Goal: Find specific page/section: Find specific page/section

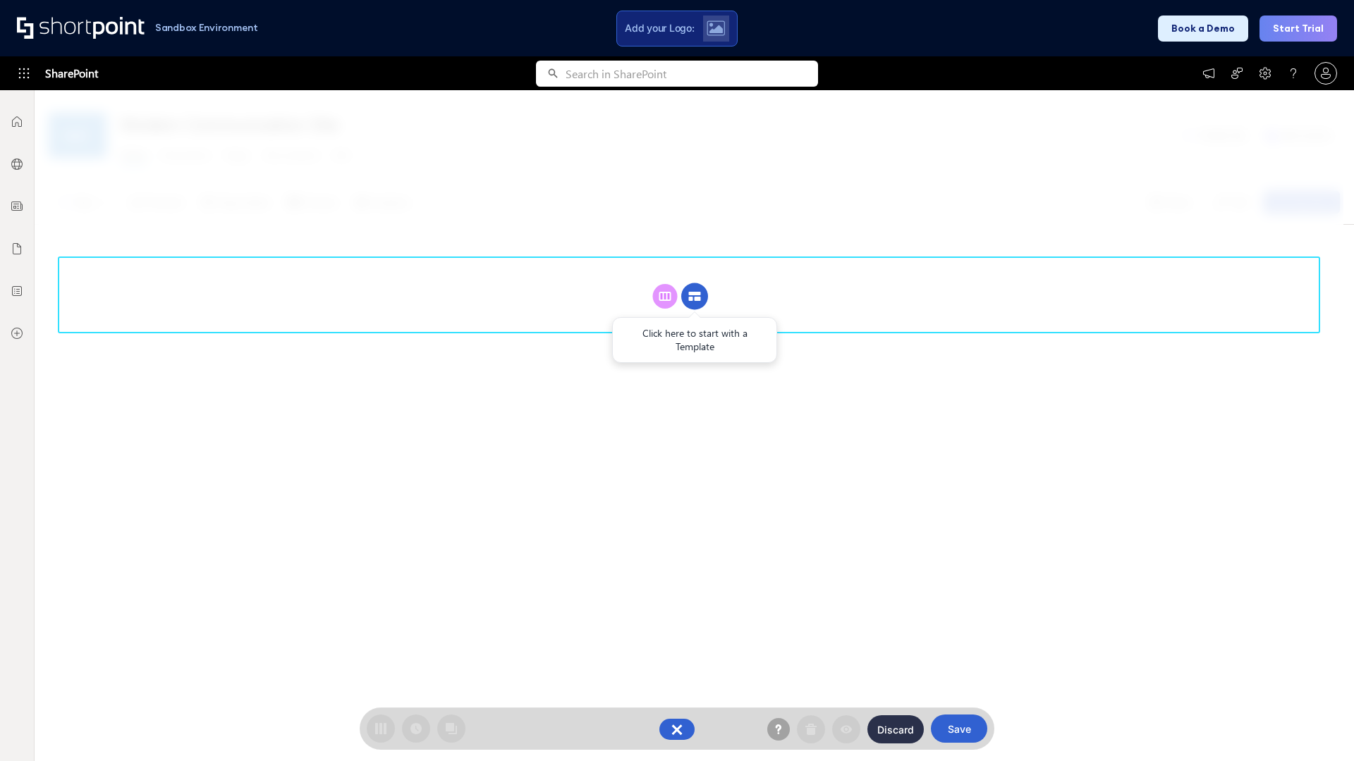
click at [694, 296] on circle at bounding box center [694, 296] width 27 height 27
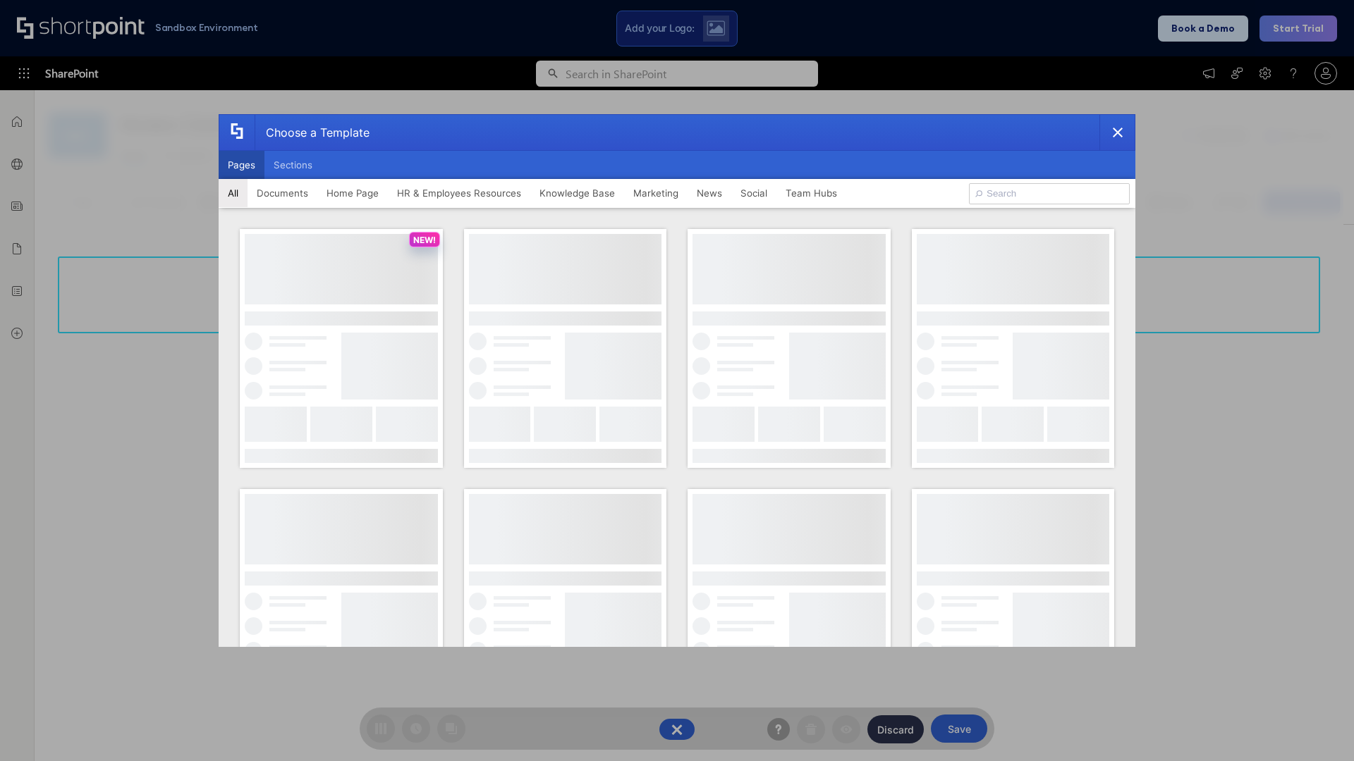
click at [241, 165] on button "Pages" at bounding box center [242, 165] width 46 height 28
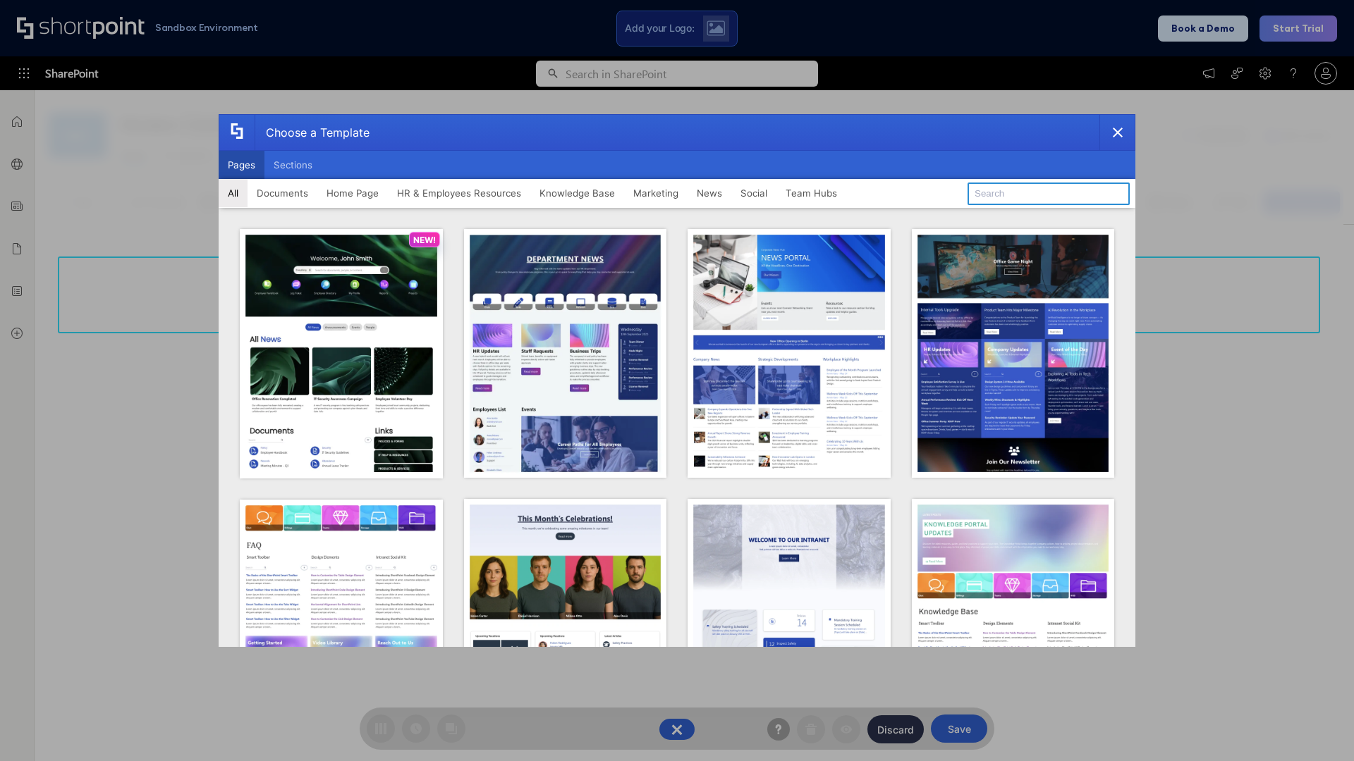
type input "HR 1"
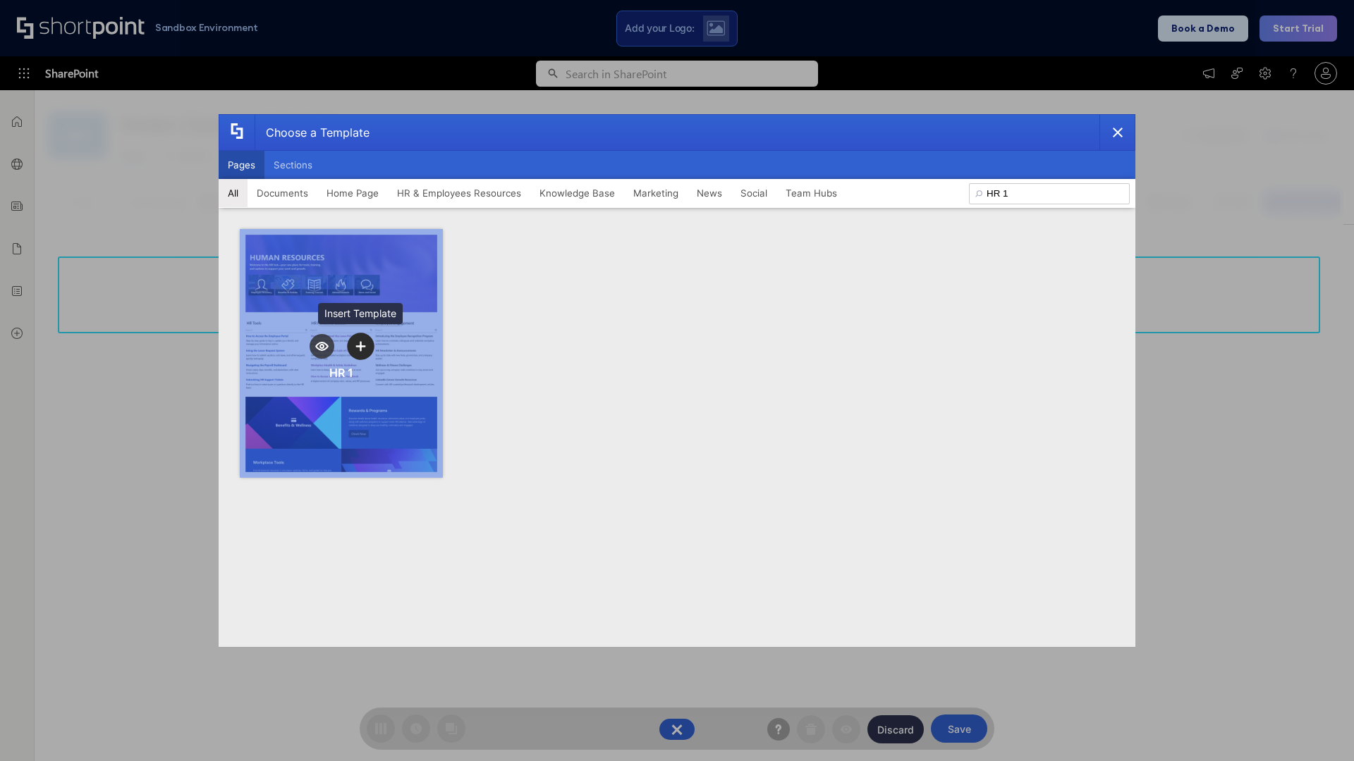
click at [360, 346] on icon "template selector" at bounding box center [360, 346] width 10 height 10
